Goal: Task Accomplishment & Management: Manage account settings

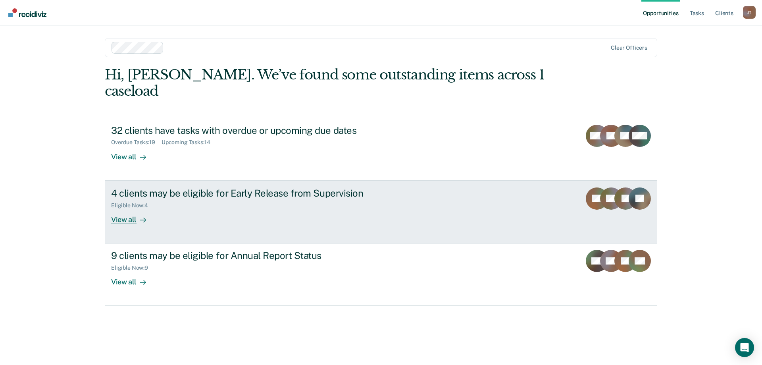
click at [185, 216] on link "4 clients may be eligible for Early Release from Supervision Eligible Now : 4 V…" at bounding box center [381, 212] width 552 height 63
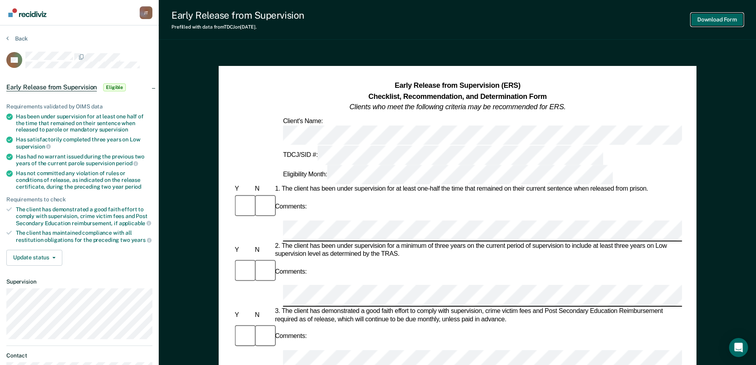
click at [712, 21] on button "Download Form" at bounding box center [717, 19] width 52 height 13
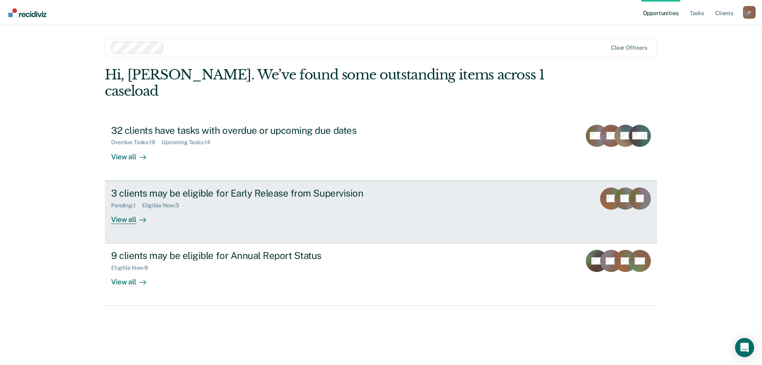
click at [249, 199] on div "Pending : 1 Eligible Now : 3" at bounding box center [250, 204] width 279 height 10
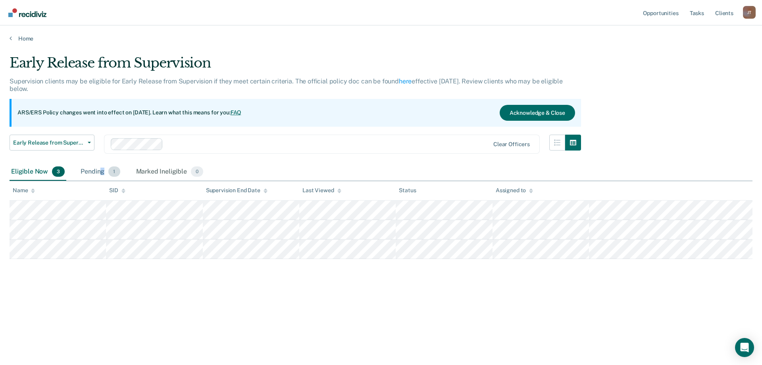
click at [102, 168] on div "Pending 1" at bounding box center [100, 171] width 42 height 17
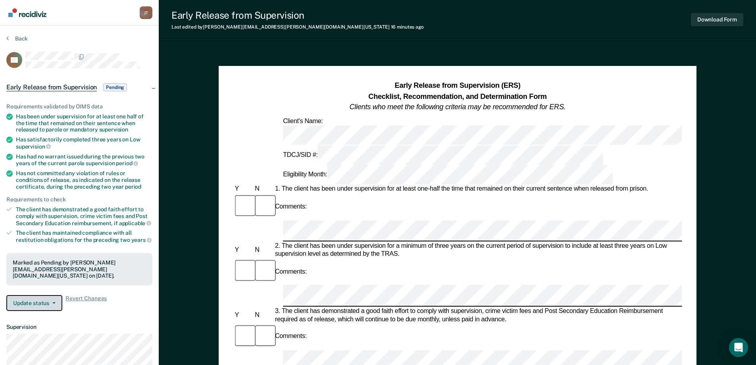
click at [35, 295] on button "Update status" at bounding box center [34, 303] width 56 height 16
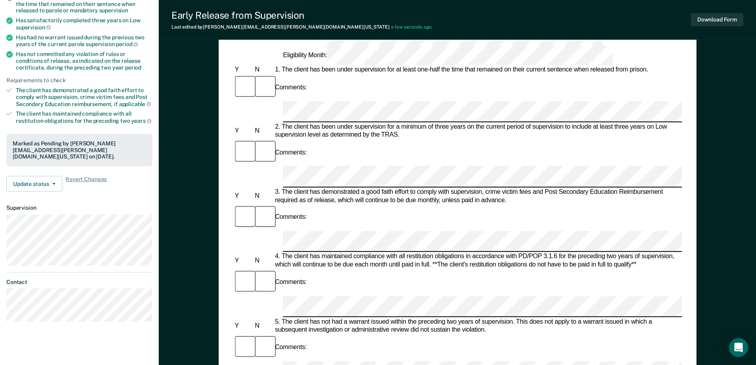
scroll to position [159, 0]
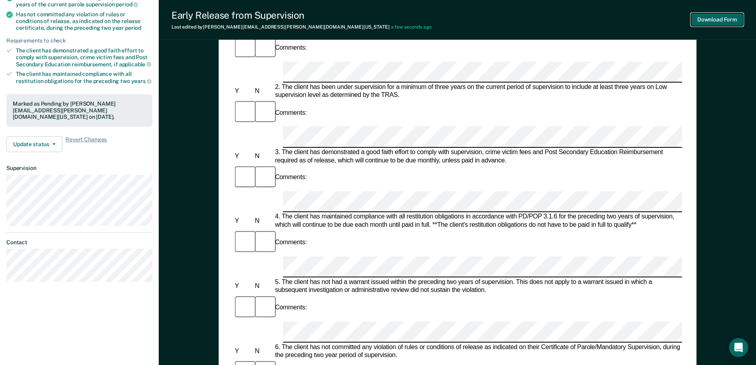
click at [724, 17] on button "Download Form" at bounding box center [717, 19] width 52 height 13
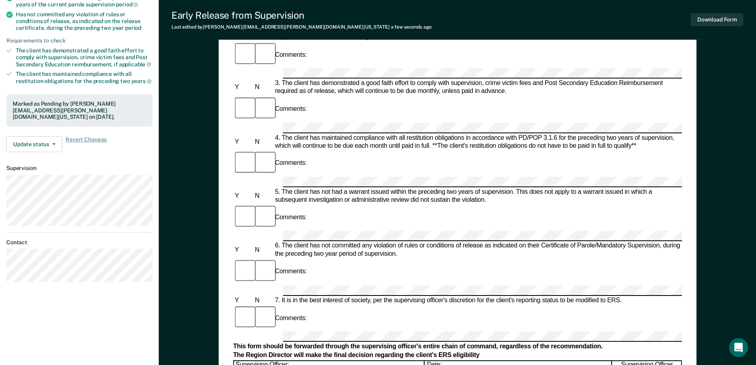
click at [750, 91] on div "Early Release from Supervision (ERS) Checklist, Recommendation, and Determinati…" at bounding box center [457, 241] width 597 height 701
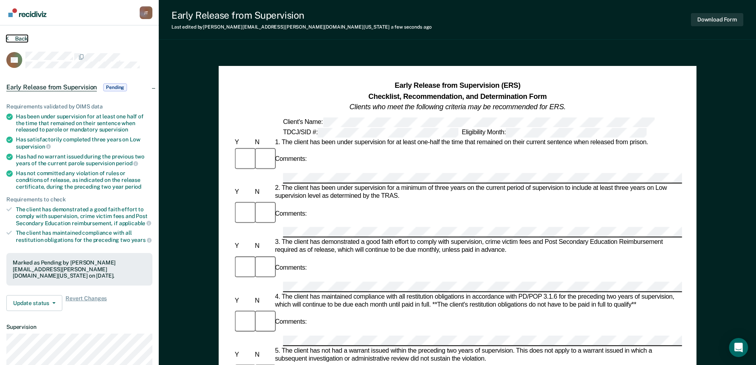
click at [11, 39] on button "Back" at bounding box center [16, 38] width 21 height 7
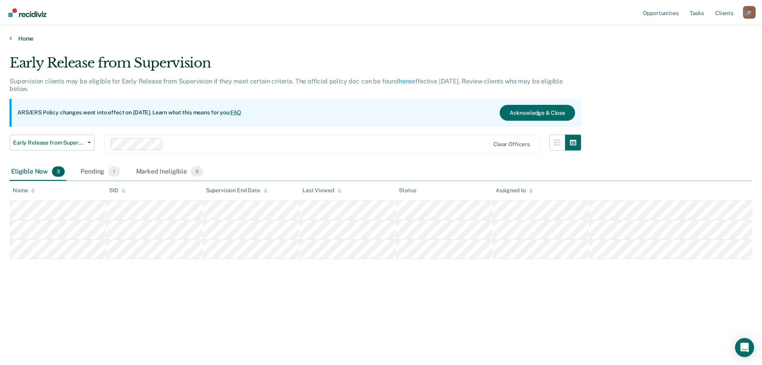
click at [31, 40] on link "Home" at bounding box center [381, 38] width 743 height 7
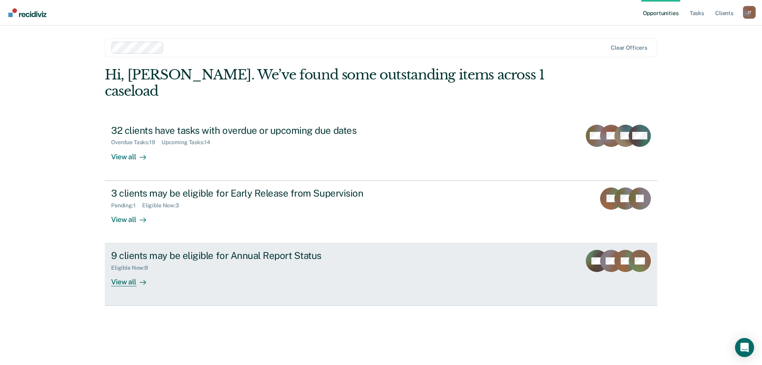
click at [234, 261] on div "Eligible Now : 9" at bounding box center [250, 266] width 279 height 10
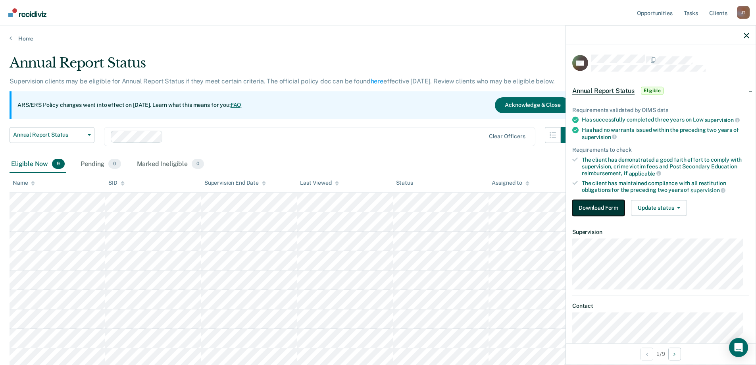
click at [611, 207] on button "Download Form" at bounding box center [598, 208] width 52 height 16
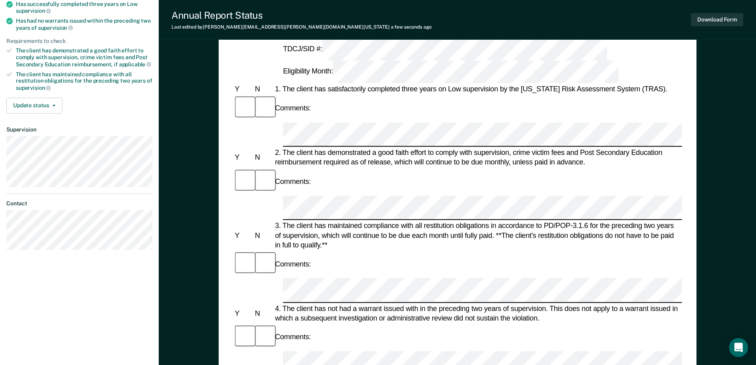
scroll to position [159, 0]
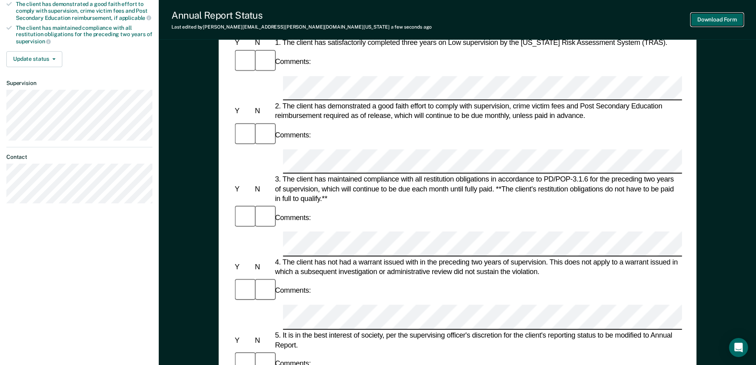
click at [718, 19] on button "Download Form" at bounding box center [717, 19] width 52 height 13
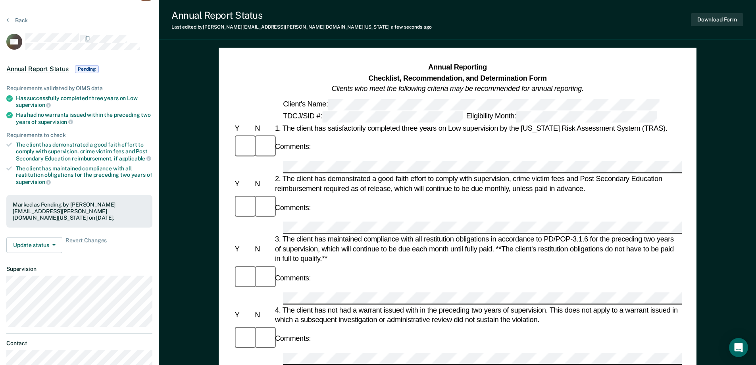
scroll to position [0, 0]
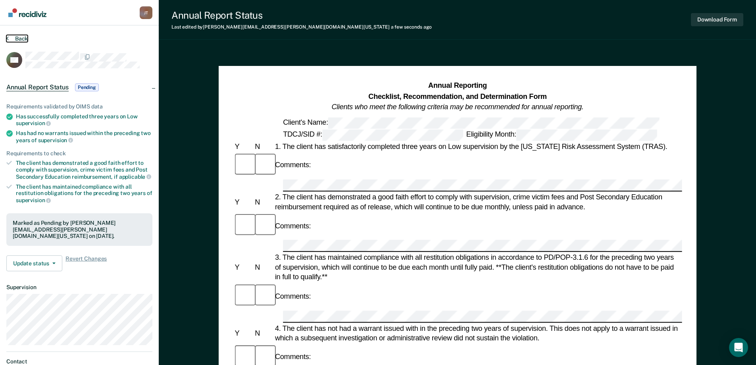
click at [17, 38] on button "Back" at bounding box center [16, 38] width 21 height 7
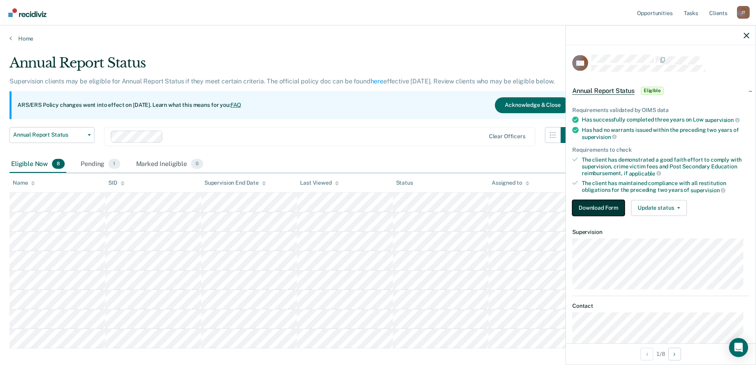
click at [607, 204] on button "Download Form" at bounding box center [598, 208] width 52 height 16
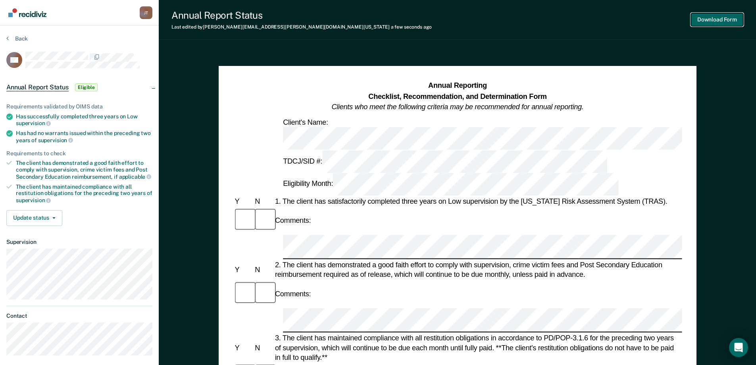
click at [710, 19] on button "Download Form" at bounding box center [717, 19] width 52 height 13
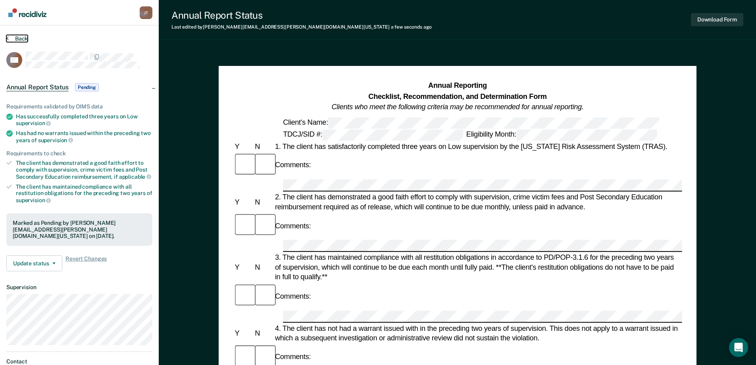
click at [18, 38] on button "Back" at bounding box center [16, 38] width 21 height 7
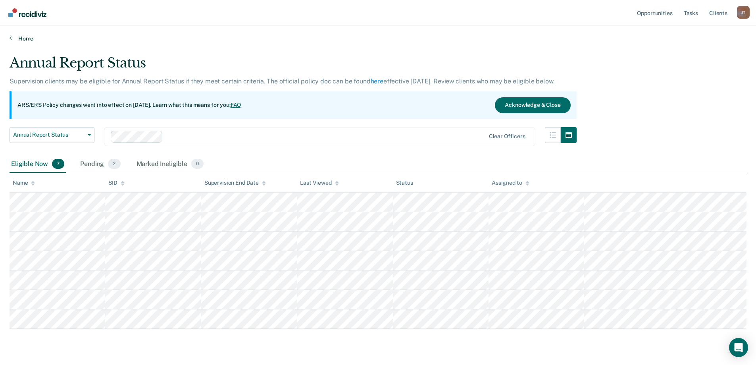
click at [29, 39] on link "Home" at bounding box center [378, 38] width 737 height 7
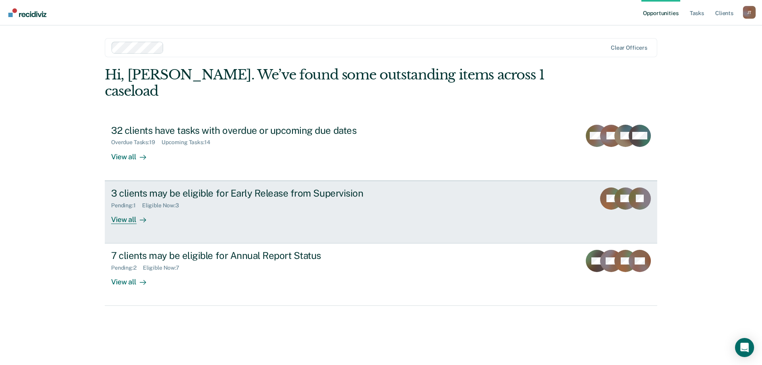
click at [194, 199] on div "Pending : 1 Eligible Now : 3" at bounding box center [250, 204] width 279 height 10
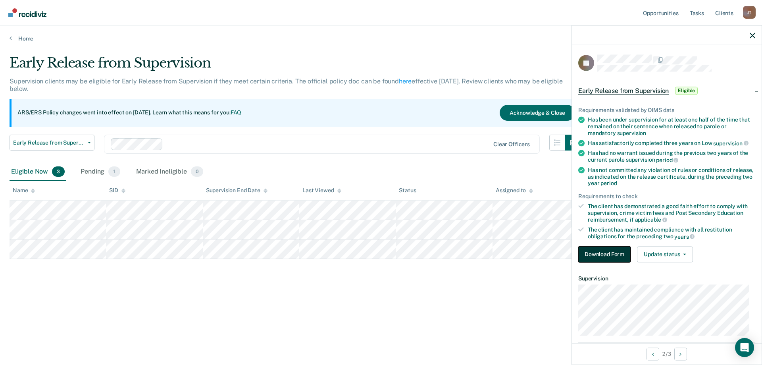
click at [611, 254] on button "Download Form" at bounding box center [604, 254] width 52 height 16
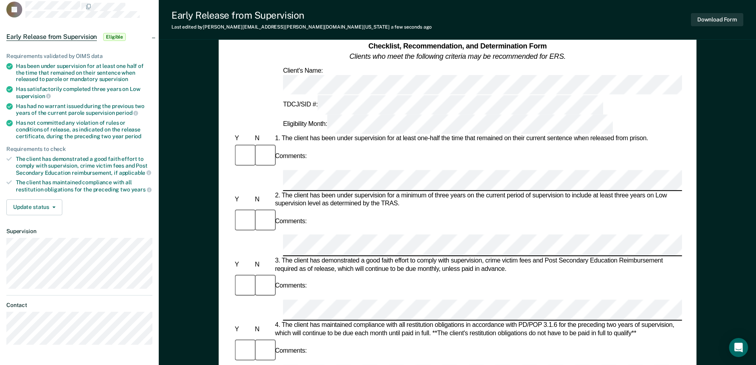
scroll to position [79, 0]
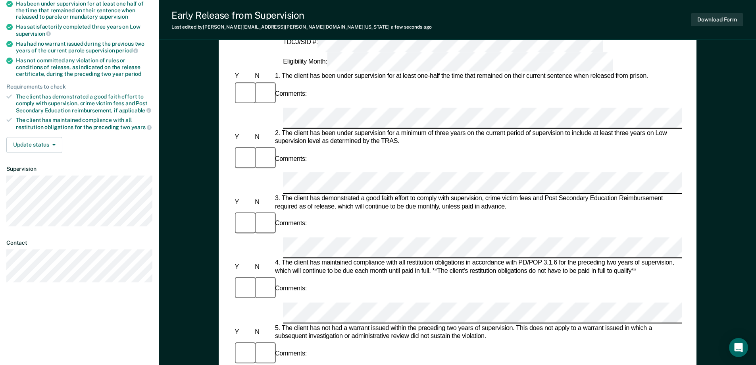
scroll to position [159, 0]
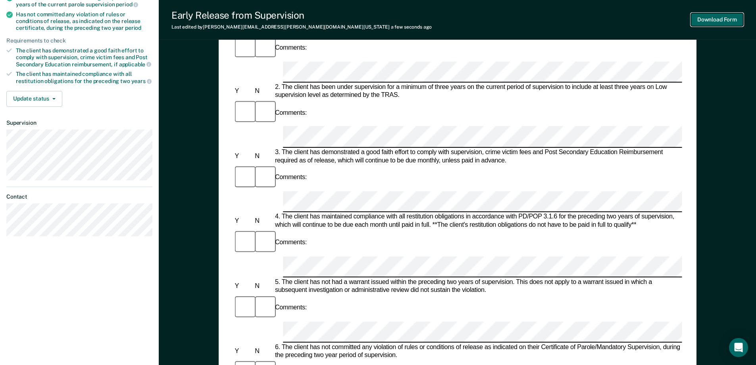
click at [724, 25] on button "Download Form" at bounding box center [717, 19] width 52 height 13
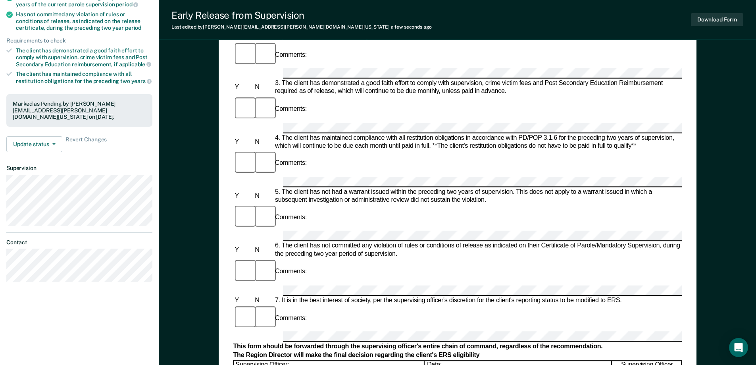
scroll to position [0, 0]
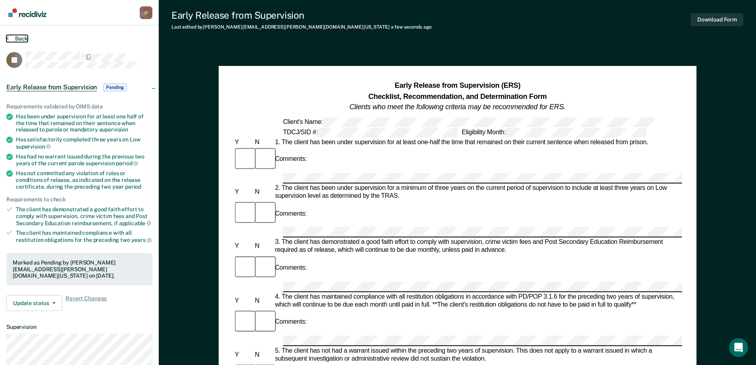
click at [19, 40] on button "Back" at bounding box center [16, 38] width 21 height 7
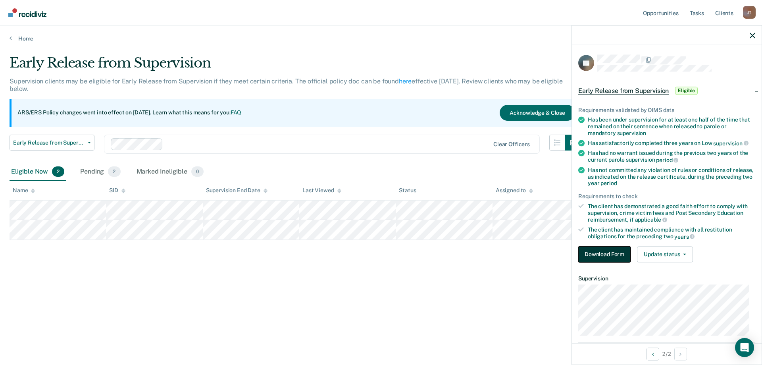
click at [605, 249] on button "Download Form" at bounding box center [604, 254] width 52 height 16
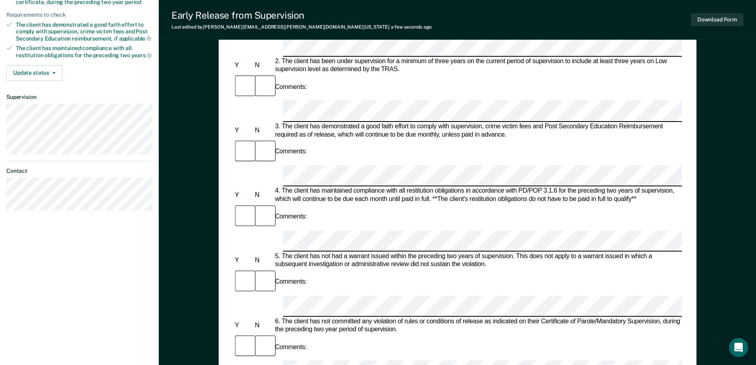
scroll to position [198, 0]
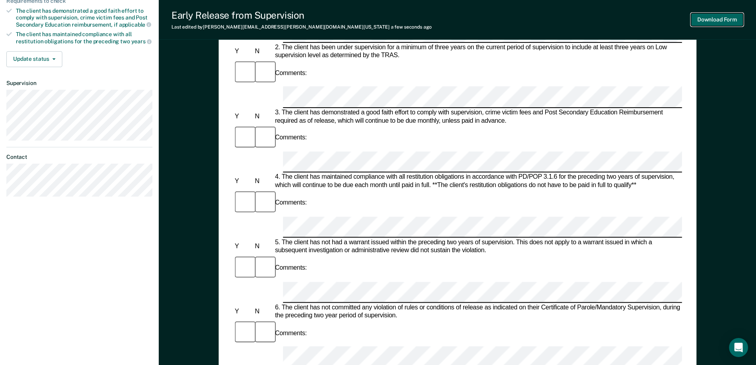
click at [724, 19] on button "Download Form" at bounding box center [717, 19] width 52 height 13
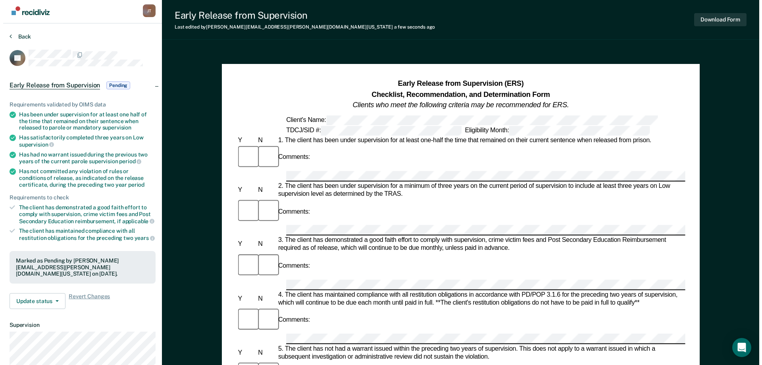
scroll to position [0, 0]
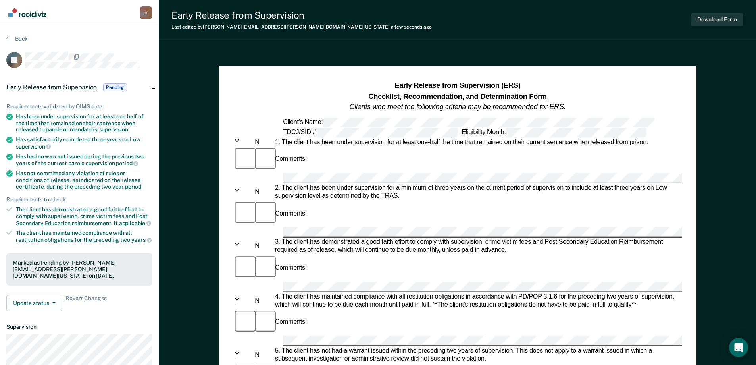
click at [17, 34] on section "Back GJ Early Release from Supervision Pending Requirements validated by OIMS d…" at bounding box center [79, 240] width 159 height 431
click at [17, 35] on button "Back" at bounding box center [16, 38] width 21 height 7
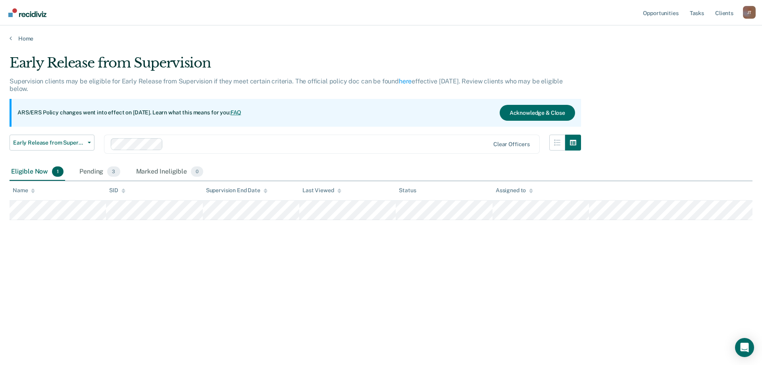
click at [242, 113] on link "FAQ" at bounding box center [235, 112] width 11 height 6
click at [13, 38] on link "Home" at bounding box center [381, 38] width 743 height 7
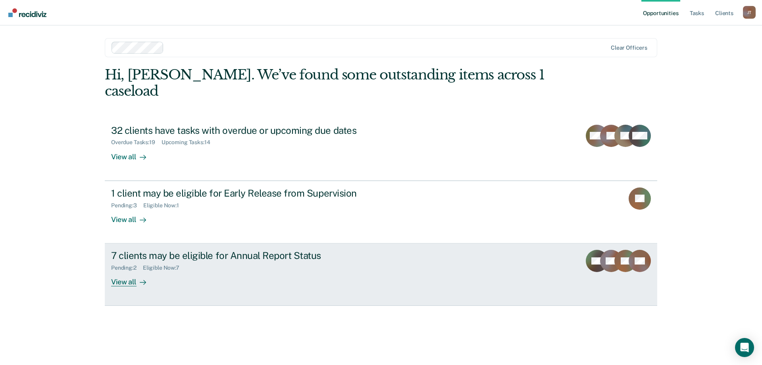
click at [265, 261] on div "Pending : 2 Eligible Now : 7" at bounding box center [250, 266] width 279 height 10
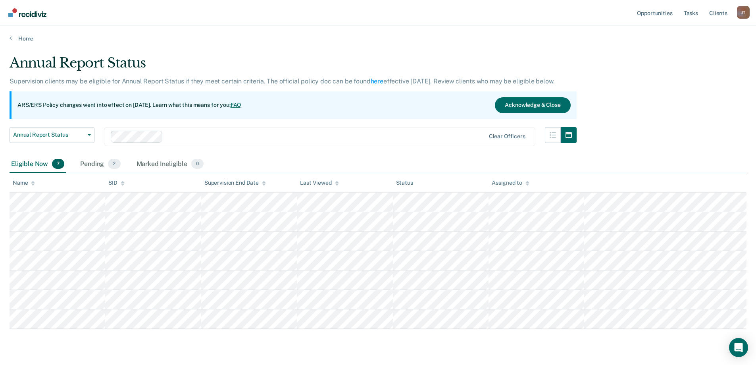
scroll to position [21, 0]
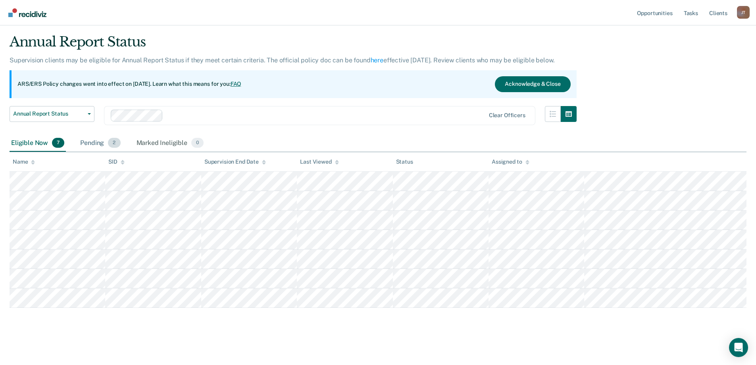
click at [102, 144] on div "Pending 2" at bounding box center [100, 142] width 43 height 17
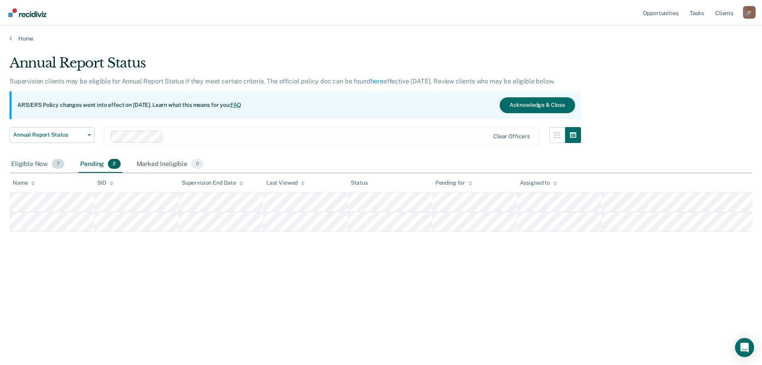
click at [41, 167] on div "Eligible Now 7" at bounding box center [38, 164] width 56 height 17
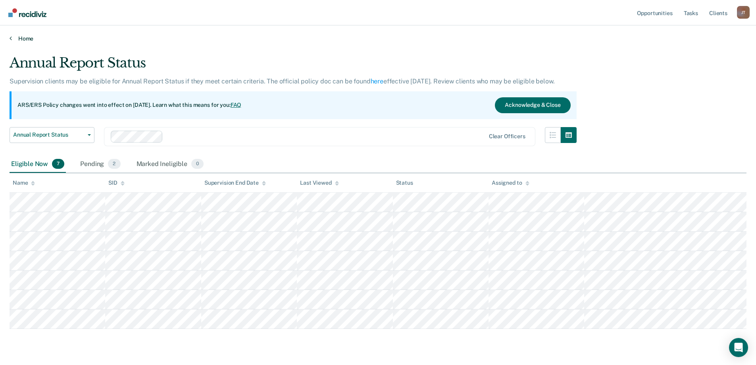
click at [29, 41] on link "Home" at bounding box center [378, 38] width 737 height 7
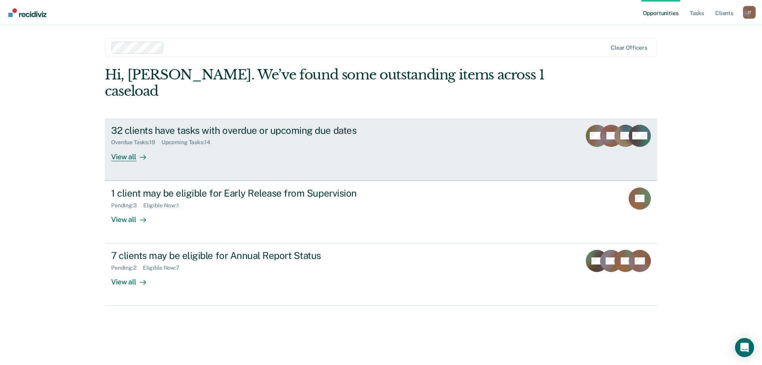
click at [145, 149] on link "32 clients have tasks with overdue or upcoming due dates Overdue Tasks : 19 Upc…" at bounding box center [381, 149] width 552 height 62
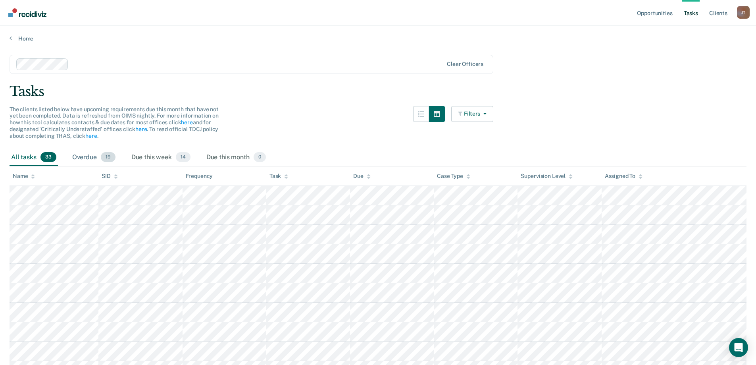
click at [114, 159] on span "19" at bounding box center [108, 157] width 15 height 10
click at [37, 154] on div "All tasks 33" at bounding box center [34, 157] width 48 height 17
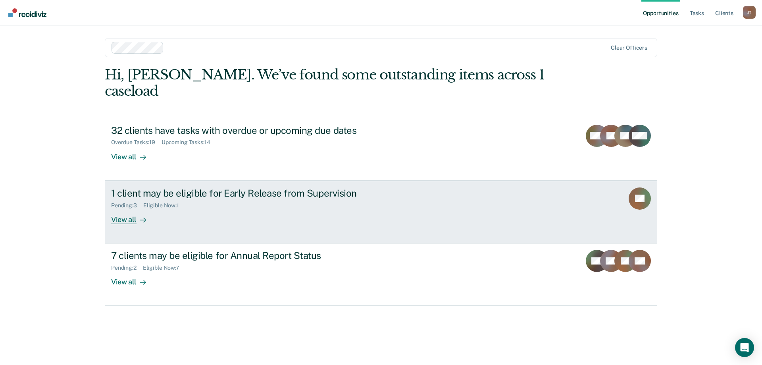
click at [189, 224] on link "1 client may be eligible for Early Release from Supervision Pending : 3 Eligibl…" at bounding box center [381, 212] width 552 height 63
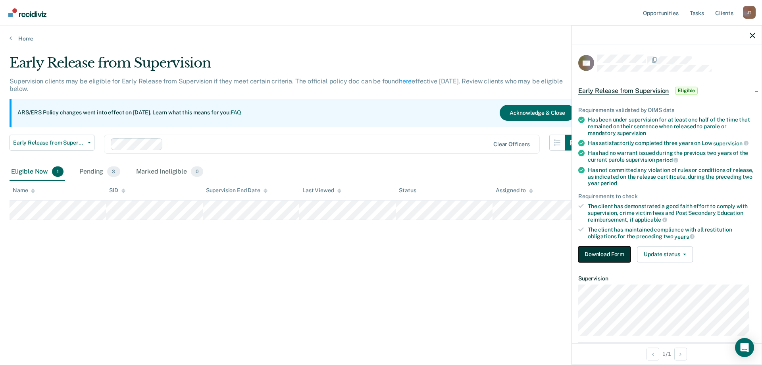
click at [607, 252] on button "Download Form" at bounding box center [604, 254] width 52 height 16
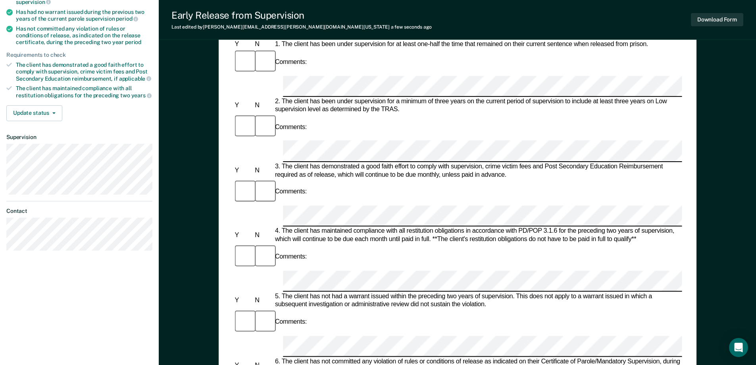
scroll to position [159, 0]
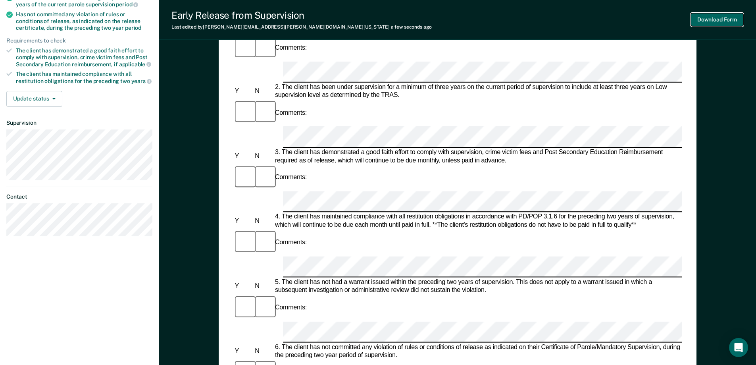
click at [716, 20] on button "Download Form" at bounding box center [717, 19] width 52 height 13
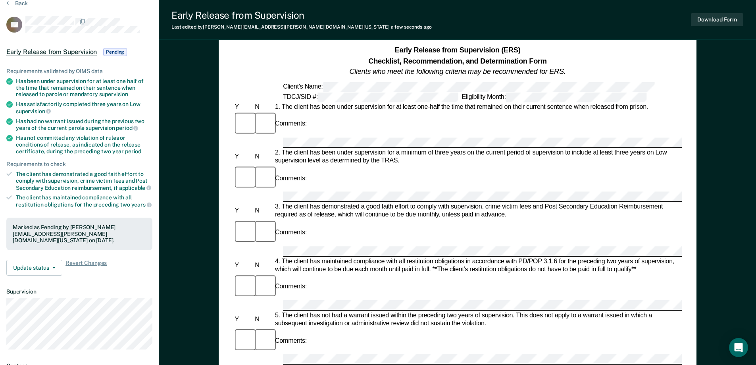
scroll to position [79, 0]
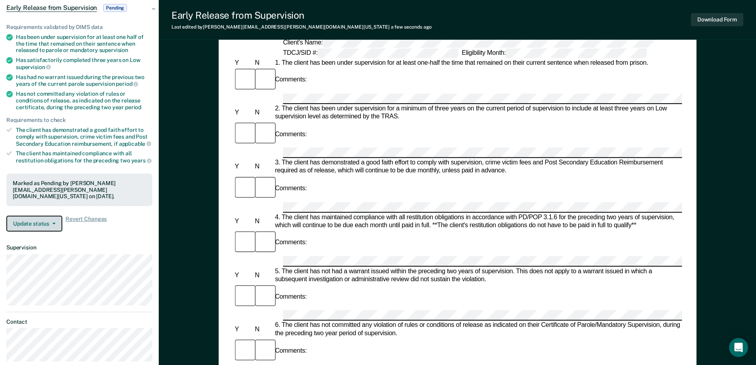
click at [54, 221] on button "Update status" at bounding box center [34, 223] width 56 height 16
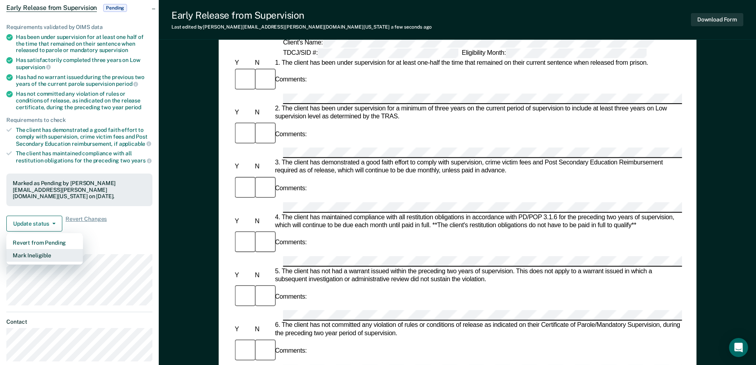
click at [48, 249] on button "Mark Ineligible" at bounding box center [44, 255] width 77 height 13
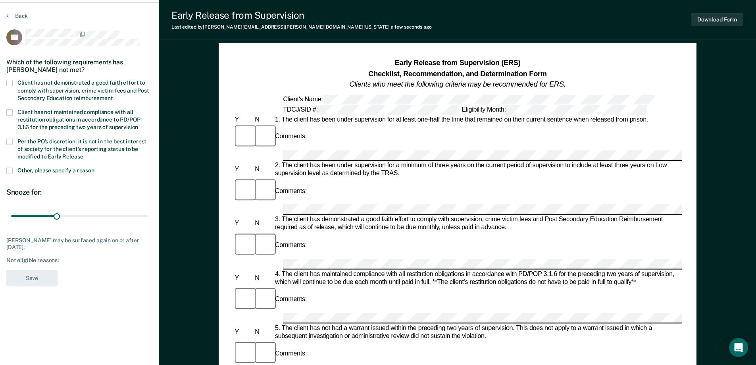
scroll to position [0, 0]
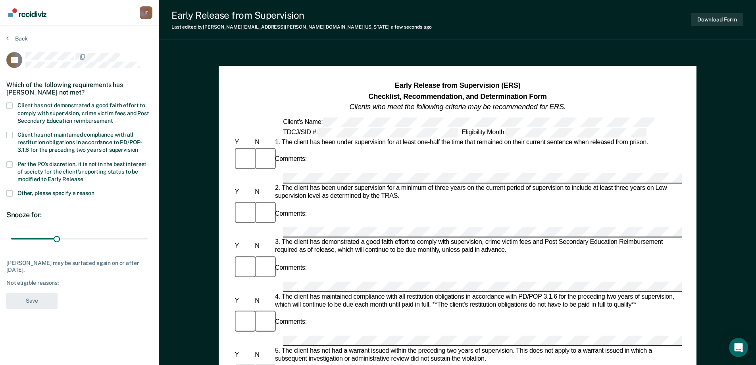
click at [9, 104] on span at bounding box center [9, 105] width 6 height 6
click at [113, 118] on input "Client has not demonstrated a good faith effort to comply with supervision, cri…" at bounding box center [113, 118] width 0 height 0
click at [14, 159] on div "Client has not maintained compliance with all restitution obligations in accord…" at bounding box center [79, 146] width 146 height 29
click at [10, 164] on span at bounding box center [9, 164] width 6 height 6
click at [83, 176] on input "Per the PO’s discretion, it is not in the best interest of society for the clie…" at bounding box center [83, 176] width 0 height 0
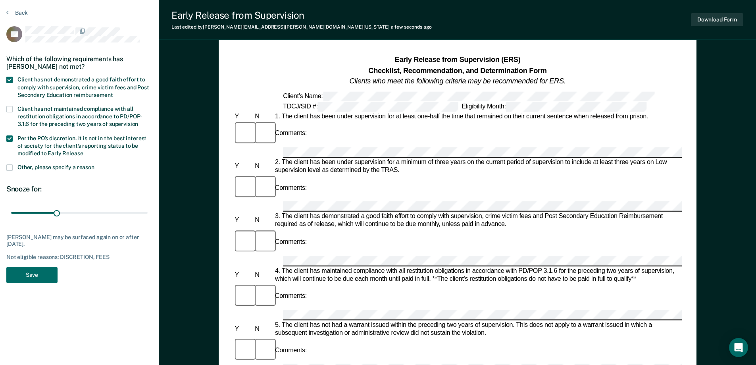
scroll to position [40, 0]
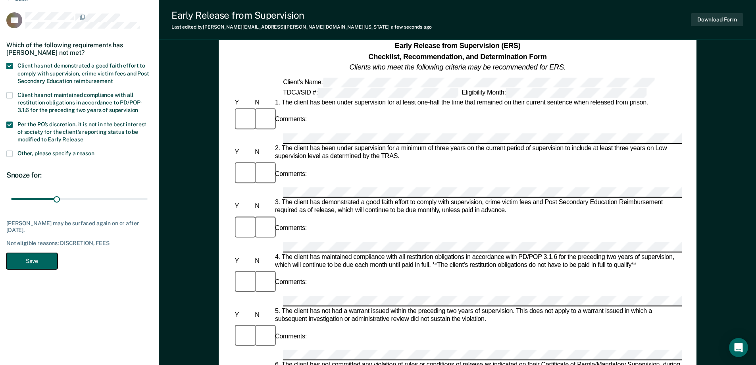
click at [45, 258] on button "Save" at bounding box center [31, 261] width 51 height 16
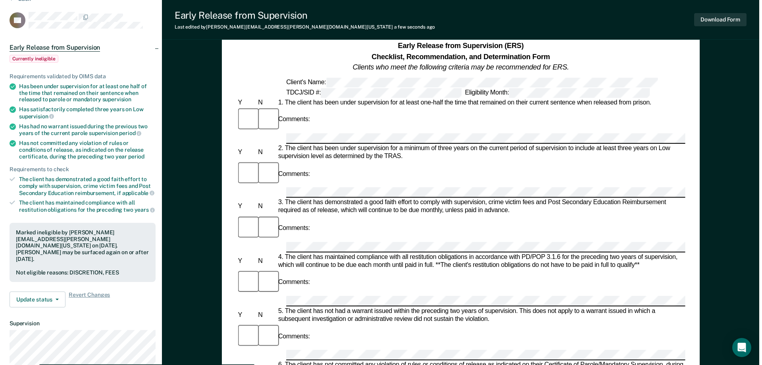
scroll to position [0, 0]
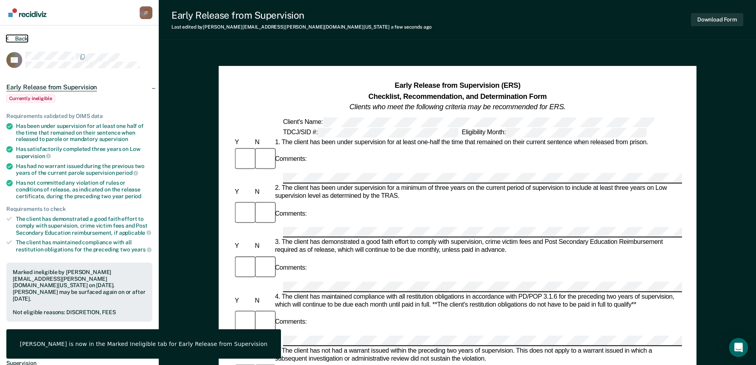
click at [19, 36] on button "Back" at bounding box center [16, 38] width 21 height 7
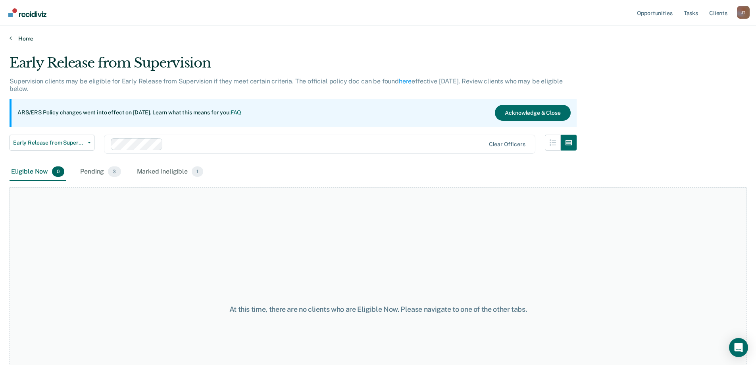
click at [15, 39] on link "Home" at bounding box center [378, 38] width 737 height 7
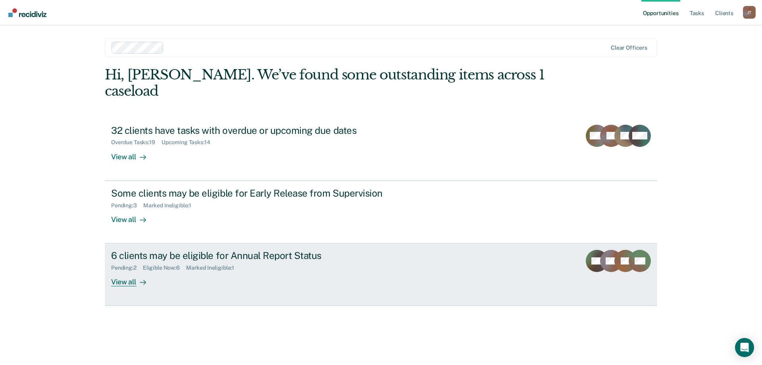
click at [229, 264] on div "Marked Ineligible : 1" at bounding box center [213, 267] width 54 height 7
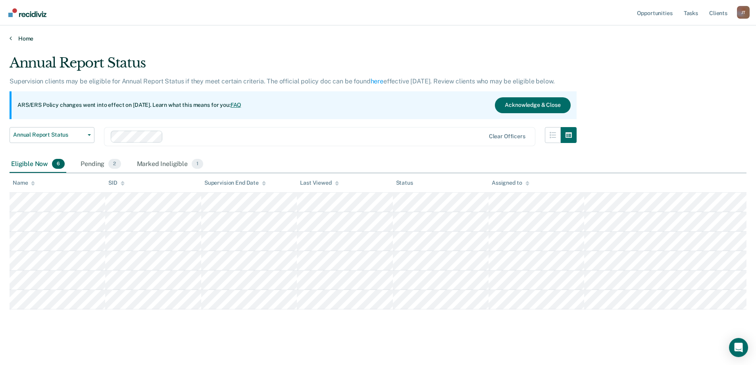
click at [30, 41] on link "Home" at bounding box center [378, 38] width 737 height 7
